Goal: Navigation & Orientation: Find specific page/section

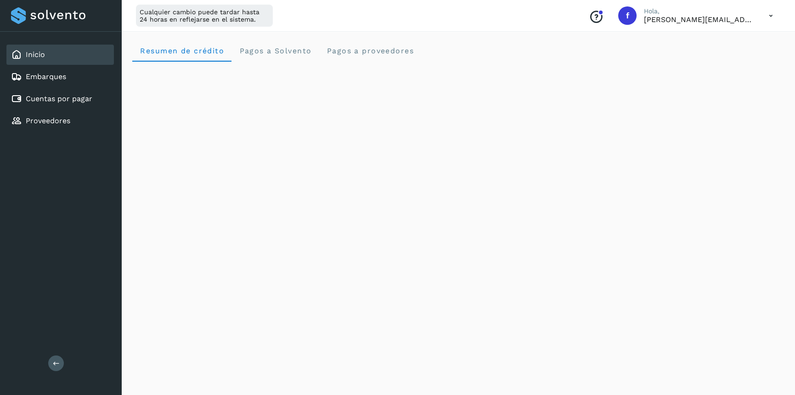
click at [261, 48] on span "Pagos a Solvento" at bounding box center [275, 50] width 73 height 9
click at [370, 57] on proveedores "Pagos a proveedores" at bounding box center [370, 51] width 102 height 22
click at [497, 27] on div "Cualquier cambio puede tardar hasta 24 horas en reflejarse en el sistema. Conoc…" at bounding box center [458, 16] width 674 height 32
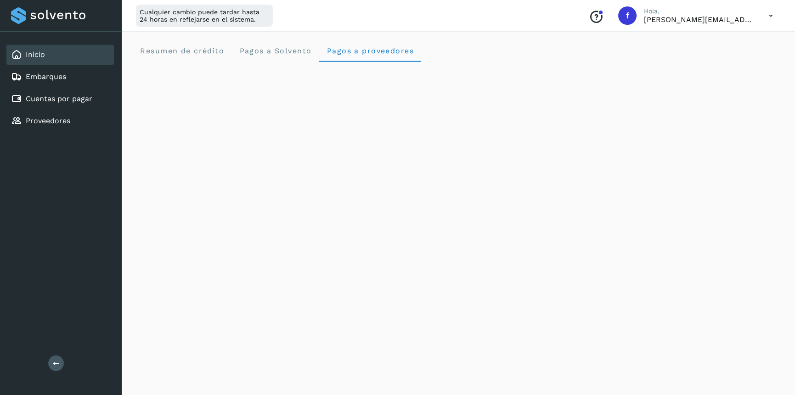
scroll to position [0, 0]
click at [272, 50] on span "Pagos a Solvento" at bounding box center [275, 50] width 73 height 9
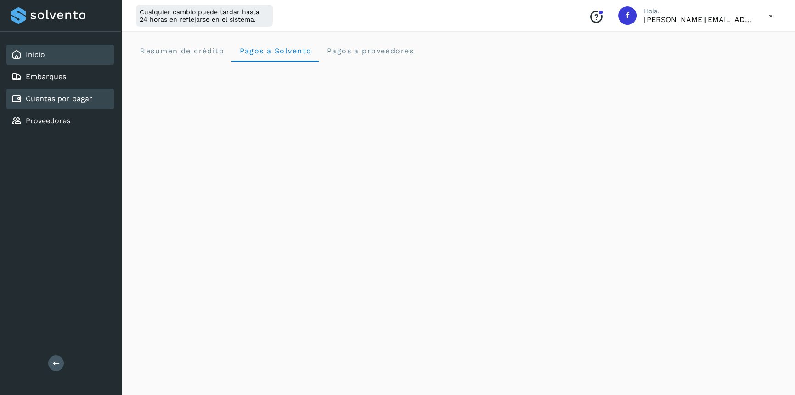
click at [75, 98] on link "Cuentas por pagar" at bounding box center [59, 98] width 67 height 9
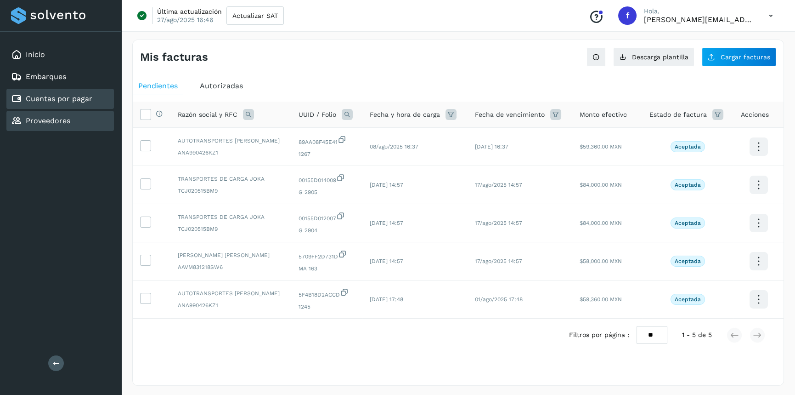
click at [48, 121] on link "Proveedores" at bounding box center [48, 120] width 45 height 9
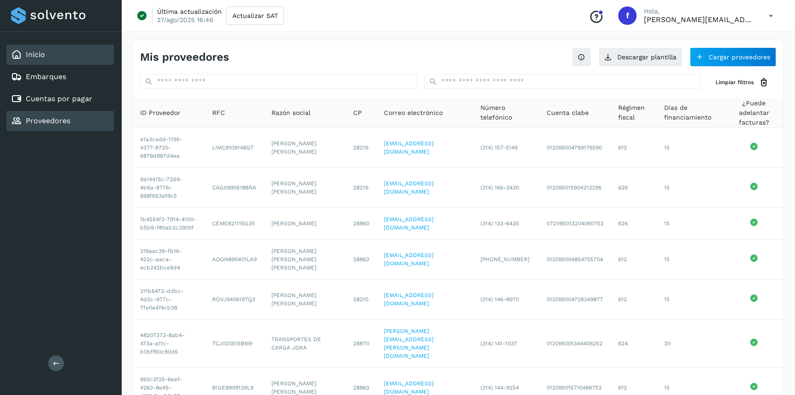
click at [25, 52] on div "Inicio" at bounding box center [28, 54] width 34 height 11
